Goal: Check status: Check status

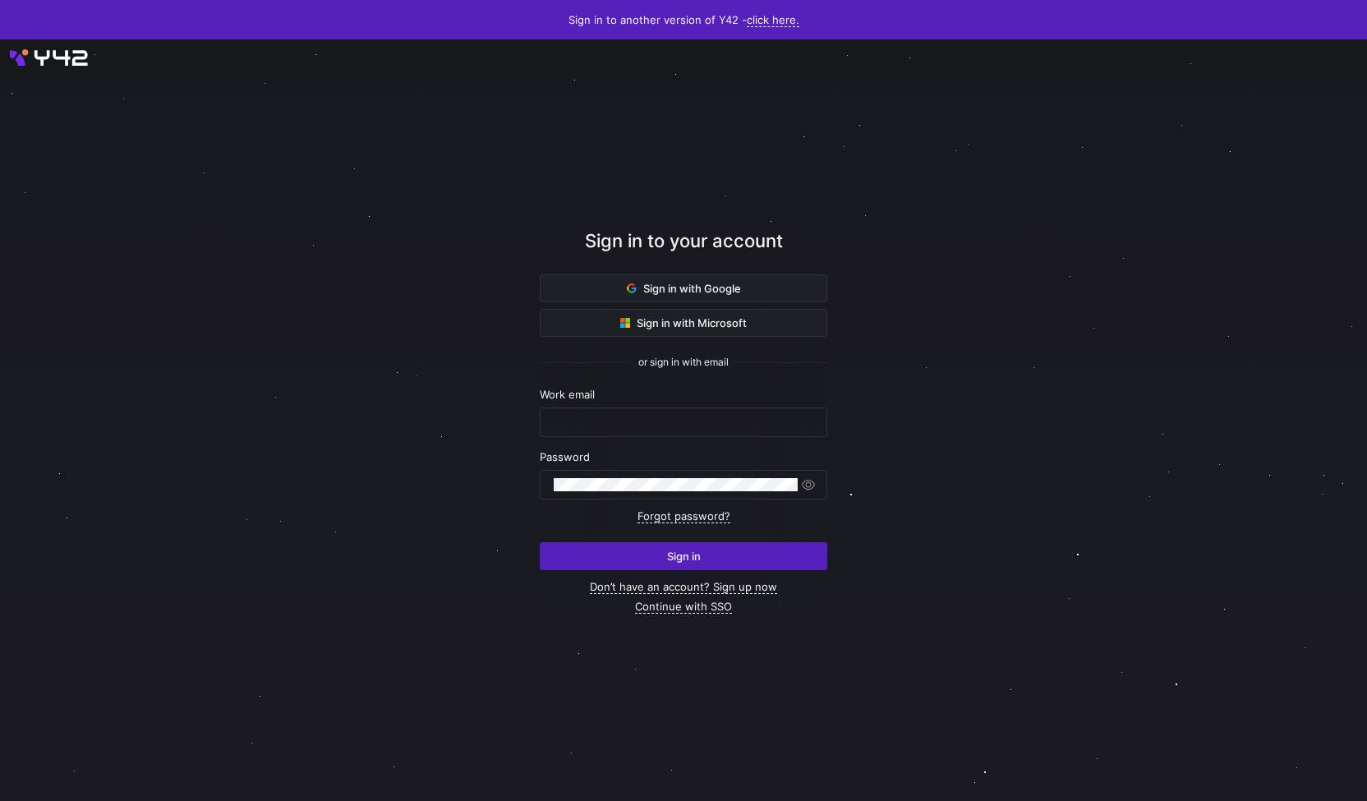
click at [0, 800] on nordpass-portal at bounding box center [0, 801] width 0 height 0
type input "niels.klesper@taod.de"
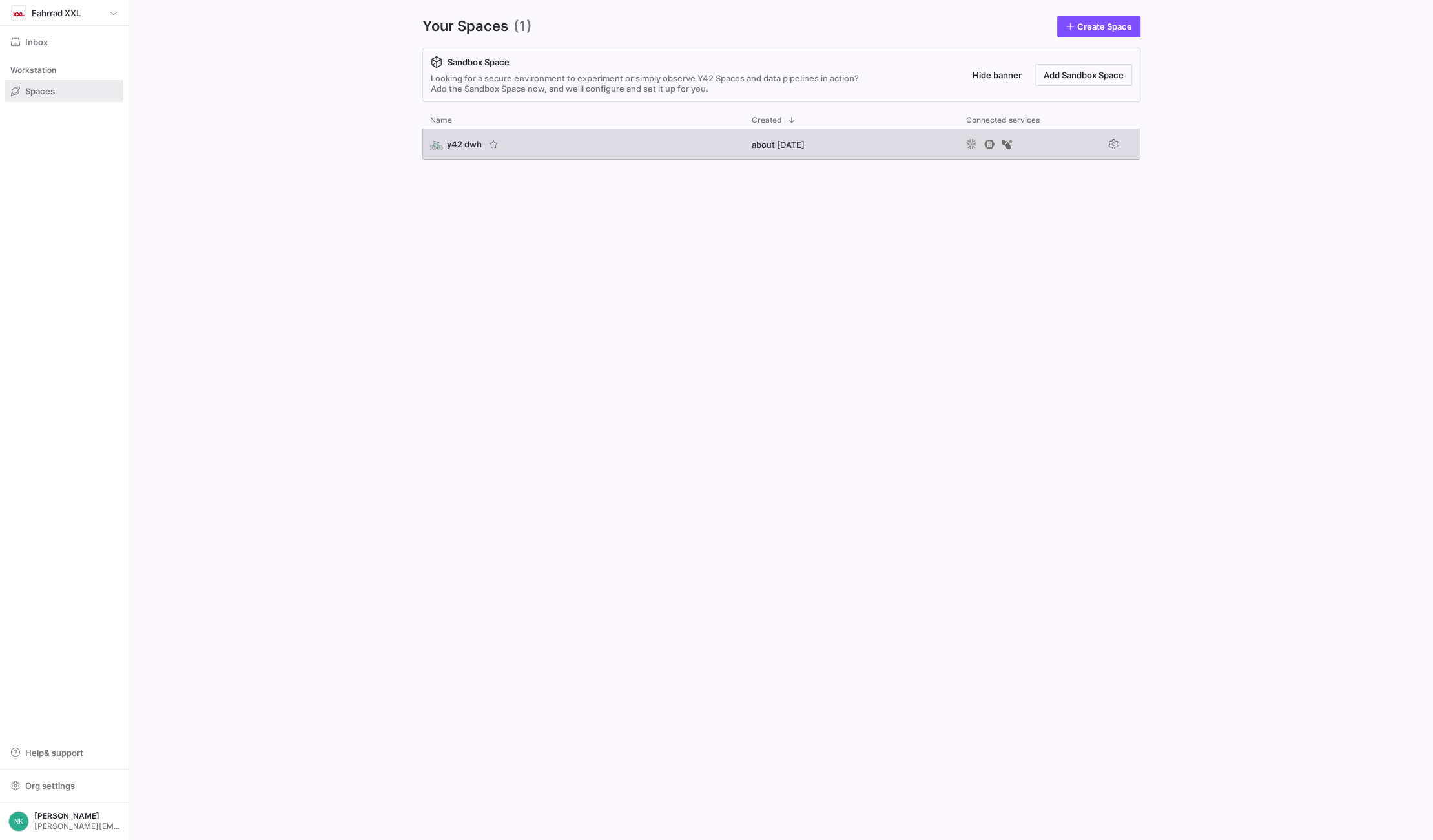
click at [467, 140] on span "y42 dwh" at bounding box center [464, 144] width 35 height 10
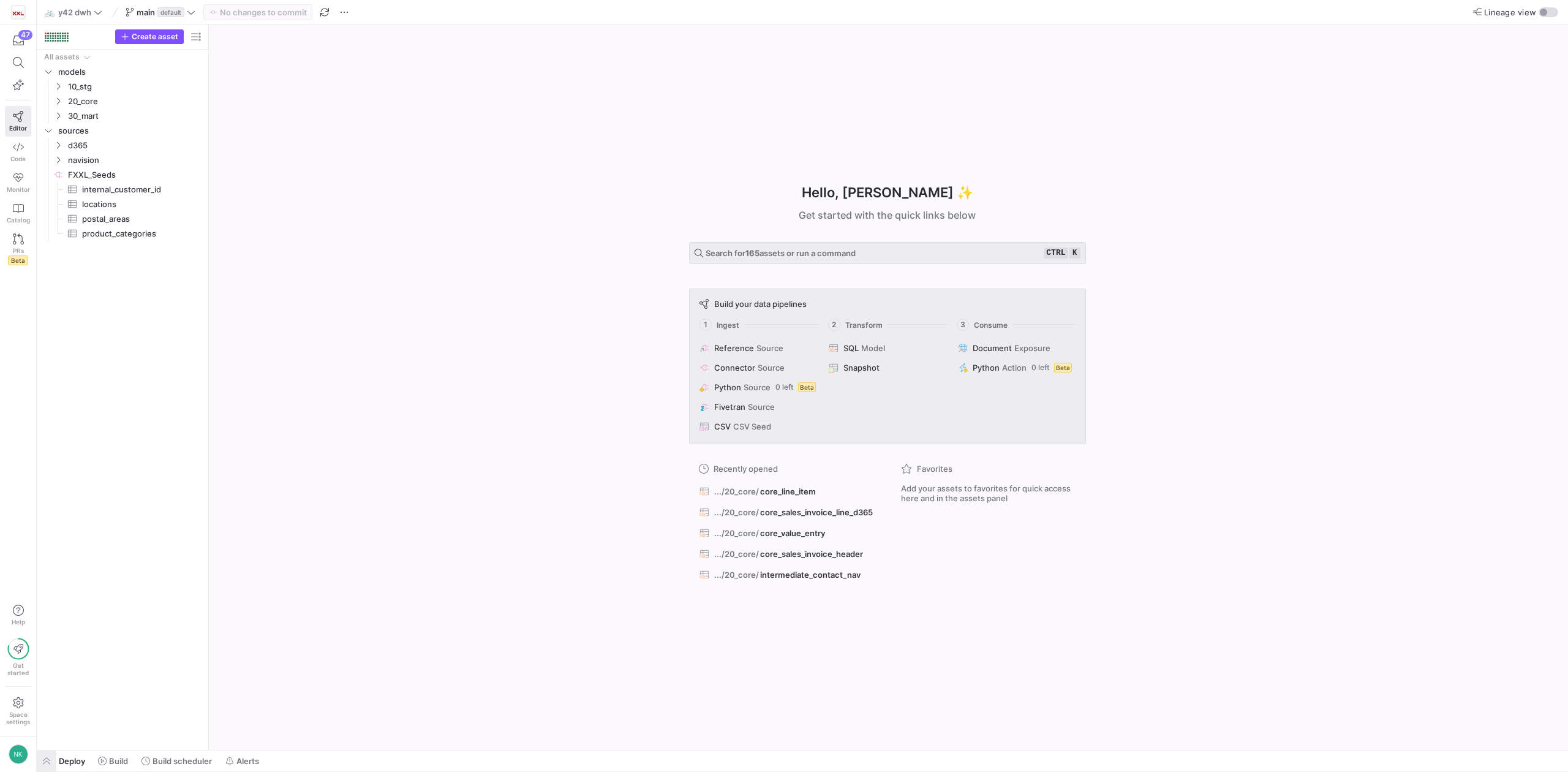
click at [40, 759] on span "button" at bounding box center [46, 761] width 19 height 21
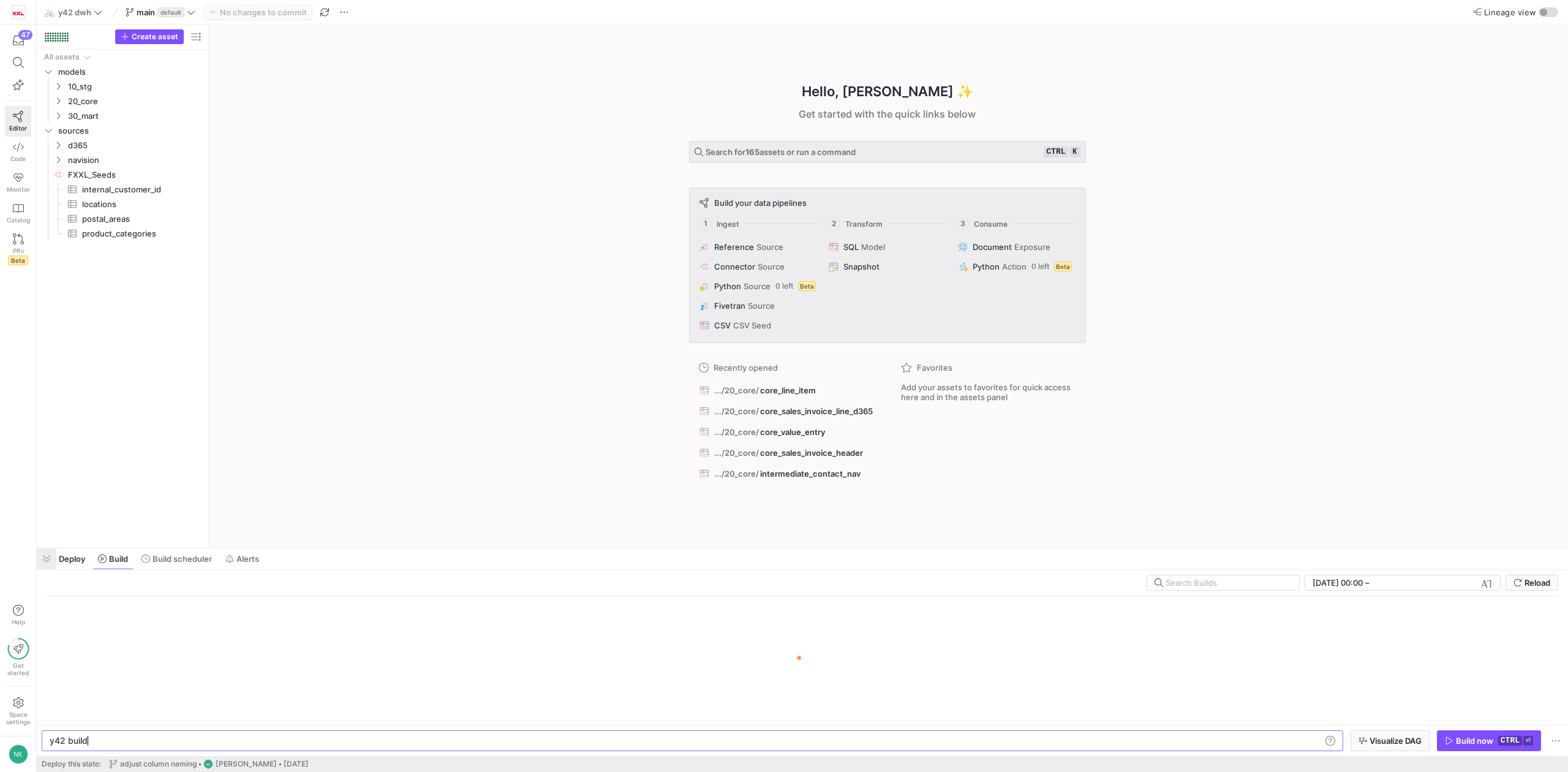
scroll to position [0, 37]
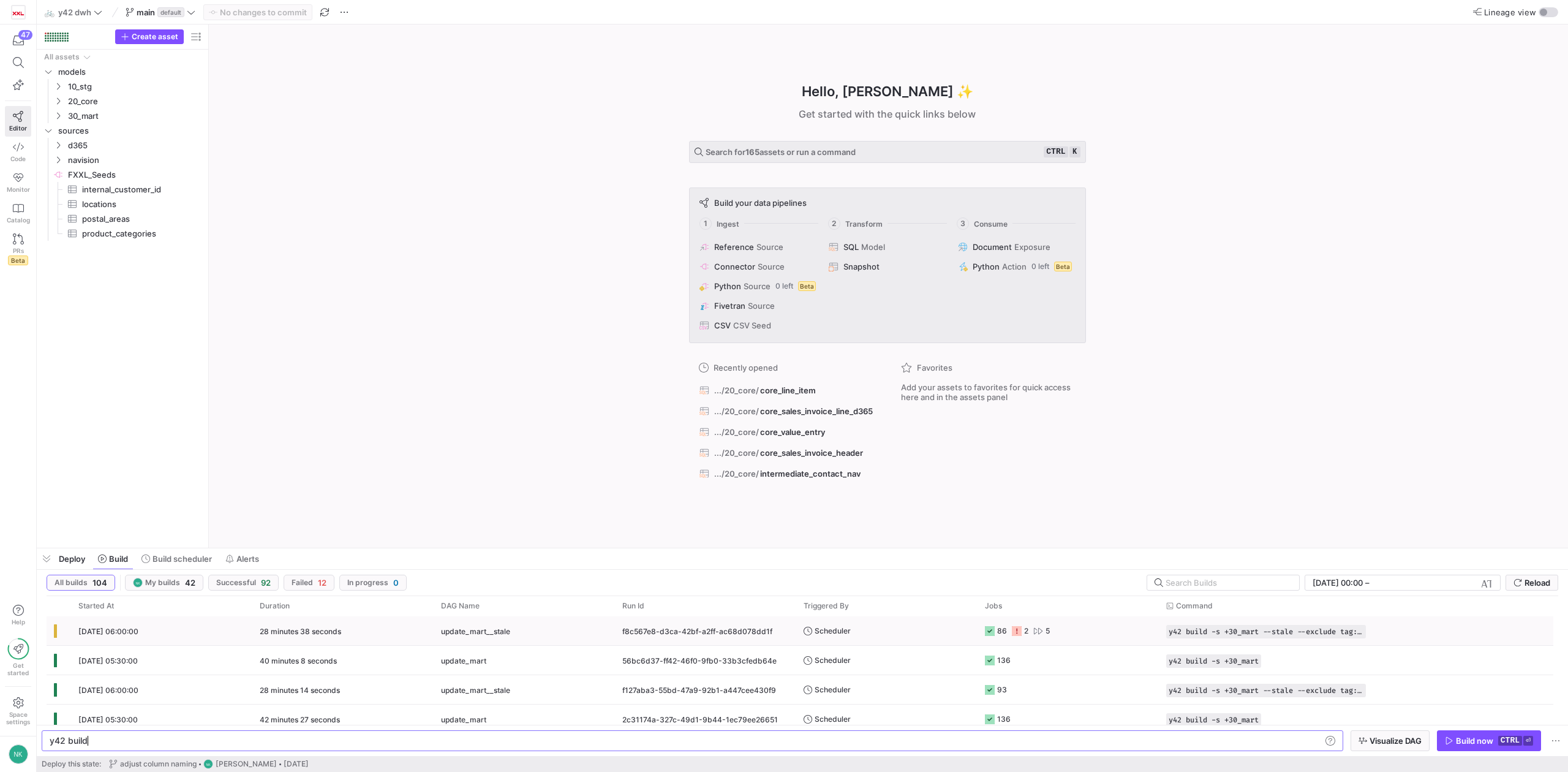
click at [135, 630] on span "[DATE] 06:00:00" at bounding box center [108, 631] width 60 height 9
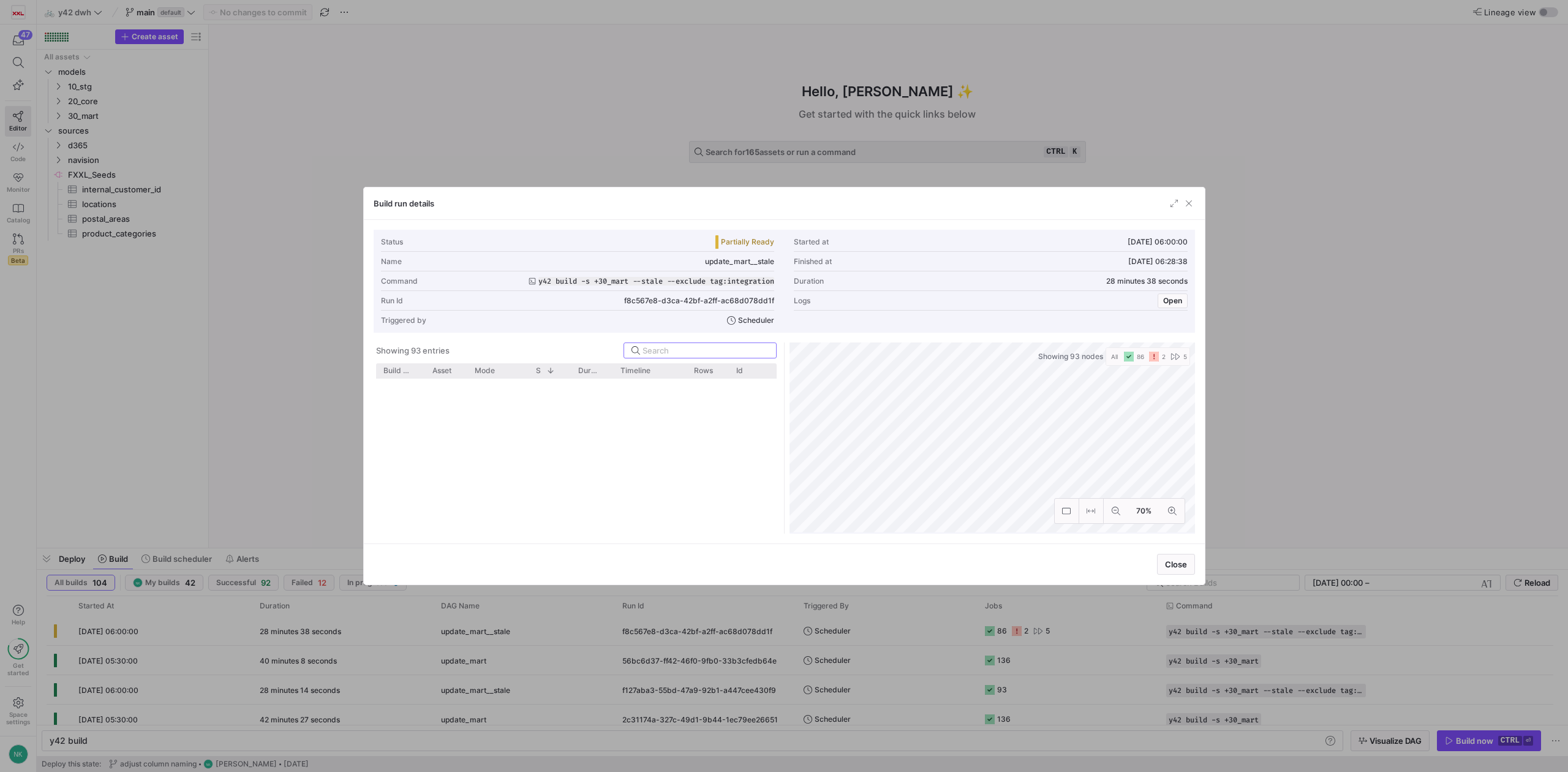
scroll to position [1087, 0]
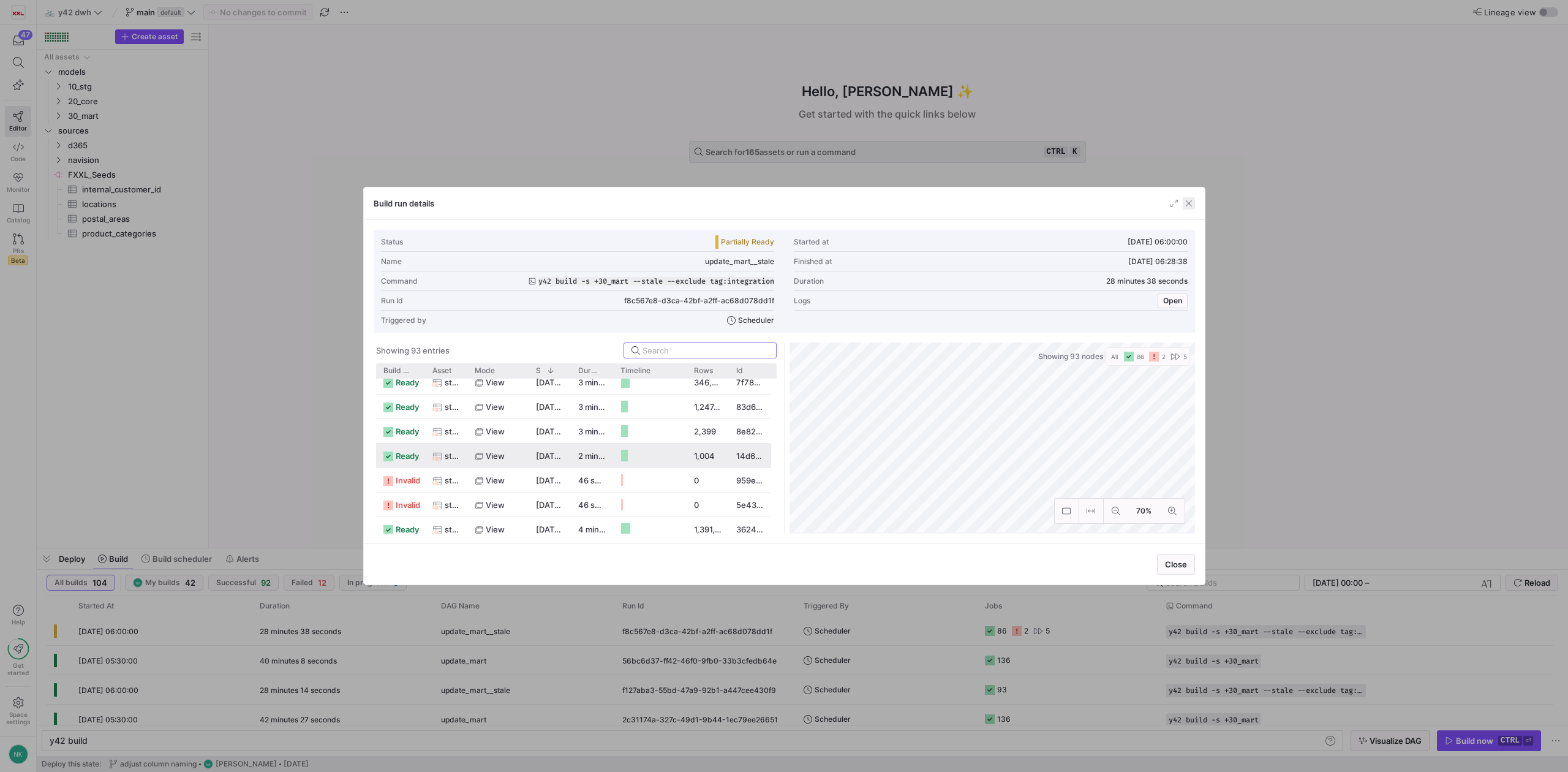
click at [1184, 204] on span "button" at bounding box center [1188, 203] width 12 height 12
